Goal: Transaction & Acquisition: Purchase product/service

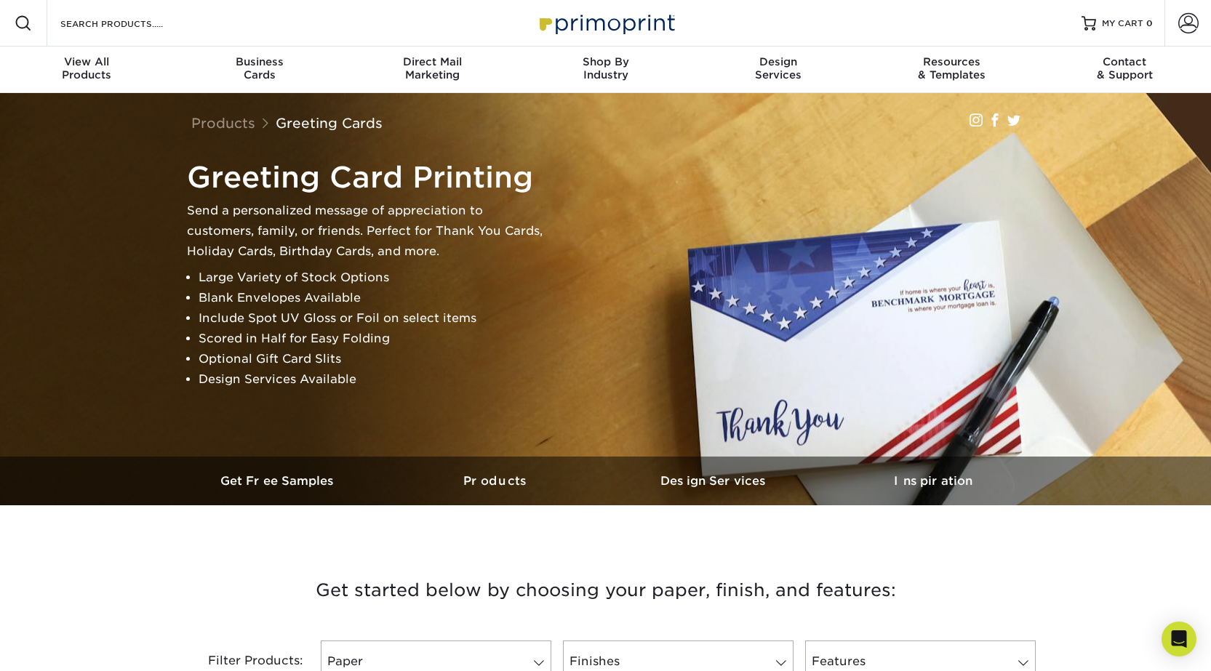
drag, startPoint x: 685, startPoint y: 185, endPoint x: 663, endPoint y: 192, distance: 23.0
click at [670, 192] on div "Greeting Card Printing Send a personalized message of appreciation to customers…" at bounding box center [612, 274] width 873 height 241
